Goal: Information Seeking & Learning: Learn about a topic

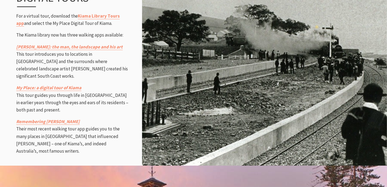
scroll to position [736, 0]
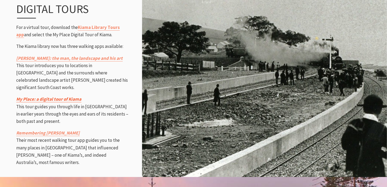
click at [62, 96] on link "My Place: a digital tour of Kiama" at bounding box center [48, 99] width 65 height 6
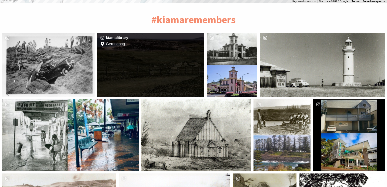
scroll to position [1261, 0]
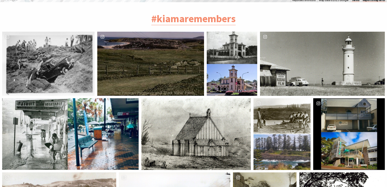
click at [278, 98] on div "image gallery, click to learn more about photo: Our Kiama district 'then and no…" at bounding box center [268, 134] width 28 height 72
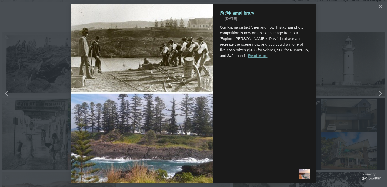
click at [248, 56] on button "Read More" at bounding box center [257, 56] width 19 height 6
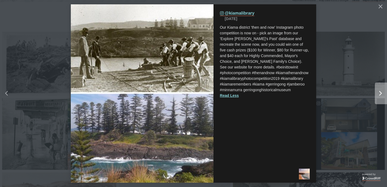
click at [378, 94] on div "Right" at bounding box center [379, 93] width 7 height 5
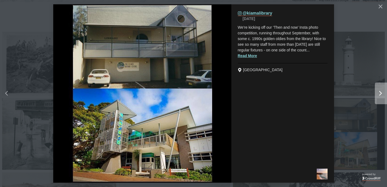
click at [380, 94] on icon "Right" at bounding box center [381, 93] width 3 height 5
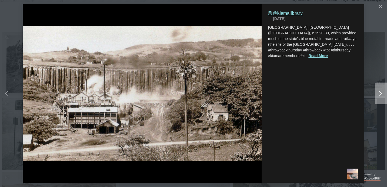
click at [381, 94] on icon "chevron right icon" at bounding box center [381, 93] width 3 height 5
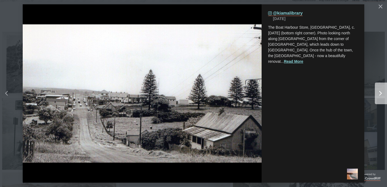
click at [381, 94] on icon "chevron right icon" at bounding box center [381, 93] width 3 height 5
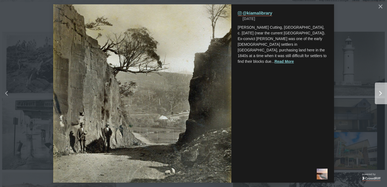
click at [381, 94] on icon "chevron right icon" at bounding box center [381, 93] width 3 height 5
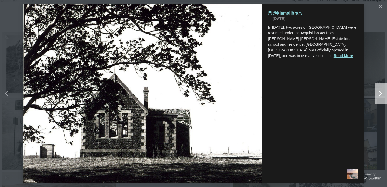
click at [381, 94] on icon "chevron right icon" at bounding box center [381, 93] width 3 height 5
